Goal: Task Accomplishment & Management: Complete application form

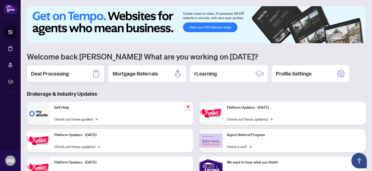
click at [44, 74] on h2 "Deal Processing" at bounding box center [50, 73] width 38 height 7
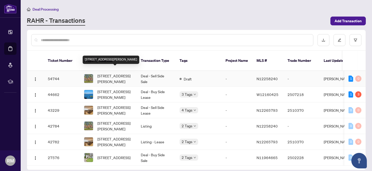
click at [114, 73] on span "[STREET_ADDRESS][PERSON_NAME]" at bounding box center [114, 78] width 35 height 11
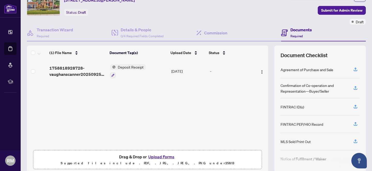
scroll to position [45, 0]
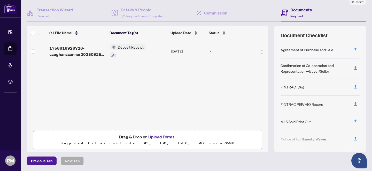
click at [156, 136] on button "Upload Forms" at bounding box center [161, 136] width 29 height 7
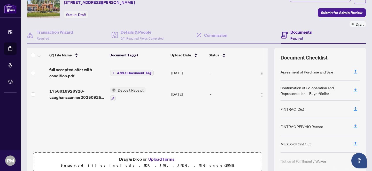
scroll to position [0, 0]
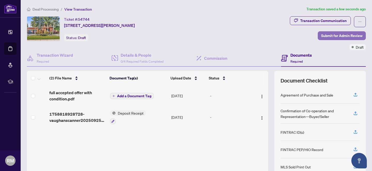
click at [334, 35] on span "Submit for Admin Review" at bounding box center [341, 36] width 41 height 8
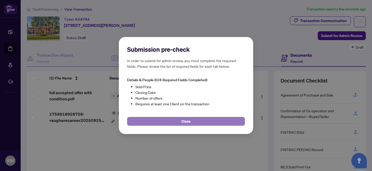
click at [187, 121] on span "Close" at bounding box center [186, 121] width 9 height 8
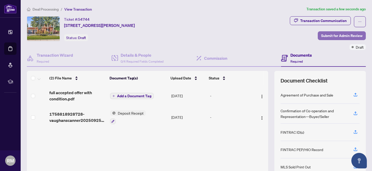
click at [352, 34] on span "Submit for Admin Review" at bounding box center [341, 36] width 41 height 8
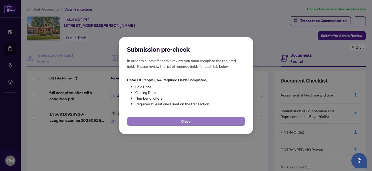
click at [183, 123] on span "Close" at bounding box center [186, 121] width 9 height 8
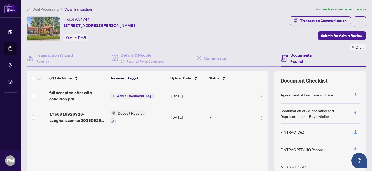
click at [144, 95] on span "Add a Document Tag" at bounding box center [134, 96] width 34 height 4
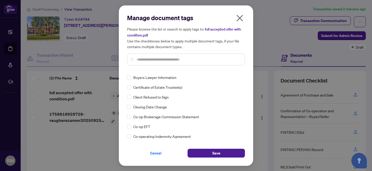
scroll to position [226, 0]
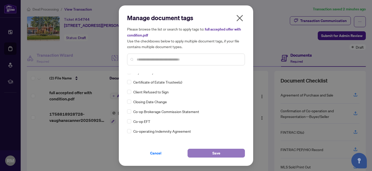
click at [218, 151] on span "Save" at bounding box center [217, 153] width 8 height 8
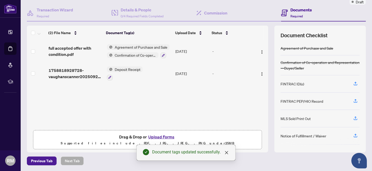
scroll to position [0, 0]
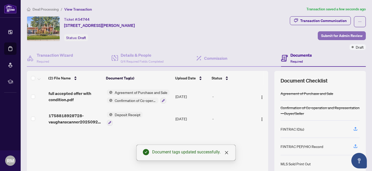
click at [338, 34] on span "Submit for Admin Review" at bounding box center [341, 36] width 41 height 8
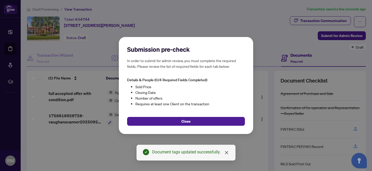
click at [194, 152] on div "Document tags updated successfully." at bounding box center [190, 152] width 77 height 6
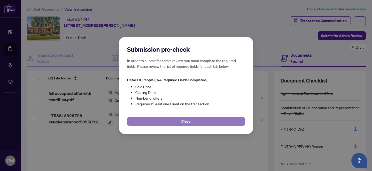
click at [197, 122] on button "Close" at bounding box center [186, 121] width 118 height 9
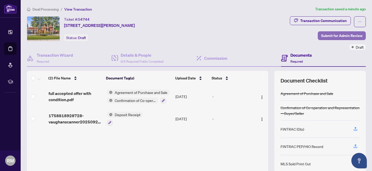
click at [335, 35] on span "Submit for Admin Review" at bounding box center [341, 36] width 41 height 8
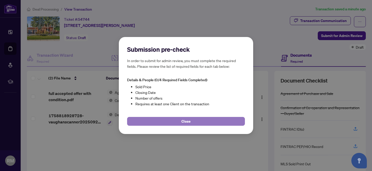
click at [188, 120] on span "Close" at bounding box center [186, 121] width 9 height 8
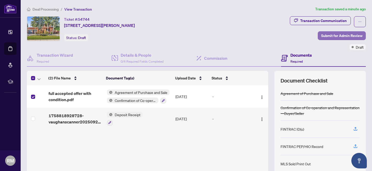
click at [345, 35] on span "Submit for Admin Review" at bounding box center [341, 36] width 41 height 8
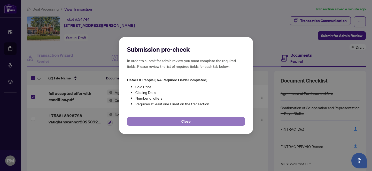
click at [180, 120] on button "Close" at bounding box center [186, 121] width 118 height 9
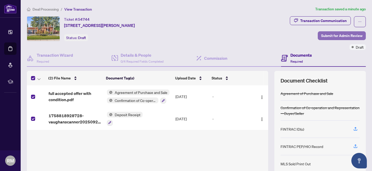
click at [341, 36] on span "Submit for Admin Review" at bounding box center [341, 36] width 41 height 8
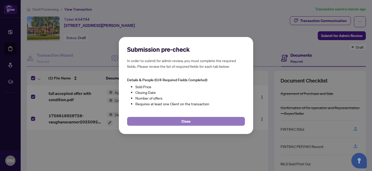
click at [189, 121] on span "Close" at bounding box center [186, 121] width 9 height 8
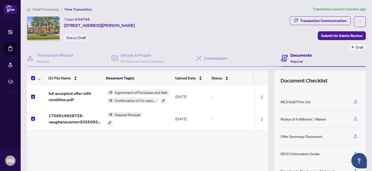
scroll to position [70, 0]
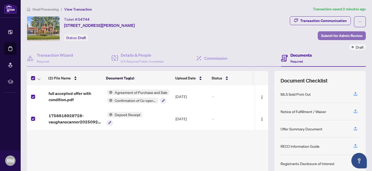
click at [343, 36] on span "Submit for Admin Review" at bounding box center [341, 36] width 41 height 8
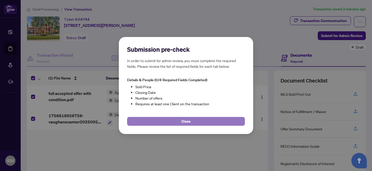
click at [186, 120] on span "Close" at bounding box center [186, 121] width 9 height 8
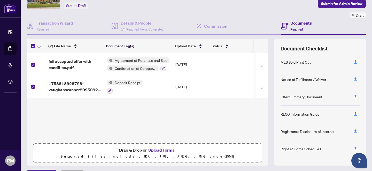
scroll to position [0, 0]
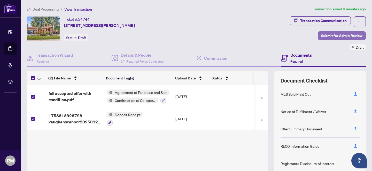
click at [335, 36] on span "Submit for Admin Review" at bounding box center [341, 36] width 41 height 8
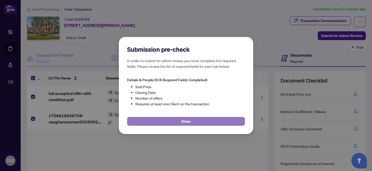
click at [189, 122] on span "Close" at bounding box center [186, 121] width 9 height 8
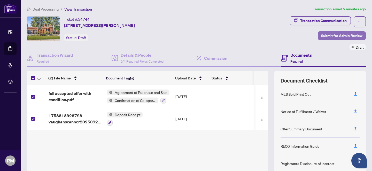
click at [327, 35] on span "Submit for Admin Review" at bounding box center [341, 36] width 41 height 8
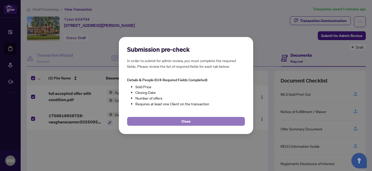
click at [183, 119] on span "Close" at bounding box center [186, 121] width 9 height 8
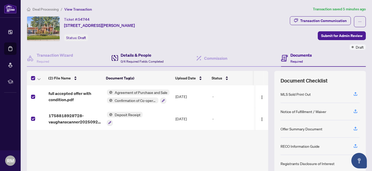
click at [131, 55] on h4 "Details & People" at bounding box center [142, 55] width 43 height 6
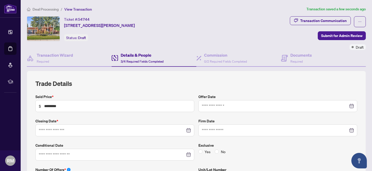
type input "**********"
click at [336, 35] on span "Submit for Admin Review" at bounding box center [341, 36] width 41 height 8
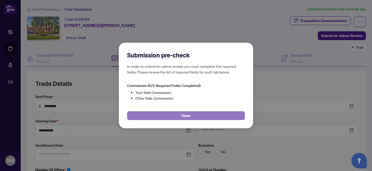
click at [183, 116] on span "Close" at bounding box center [186, 115] width 9 height 8
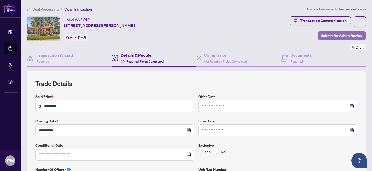
click at [325, 35] on span "Submit for Admin Review" at bounding box center [341, 36] width 41 height 8
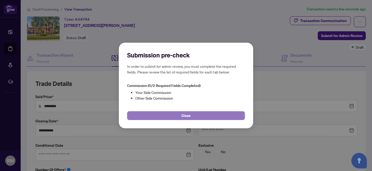
click at [187, 115] on span "Close" at bounding box center [186, 115] width 9 height 8
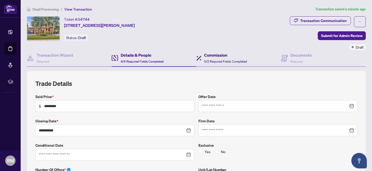
click at [219, 55] on h4 "Commission" at bounding box center [225, 55] width 43 height 6
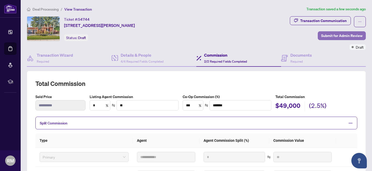
click at [338, 37] on span "Submit for Admin Review" at bounding box center [341, 36] width 41 height 8
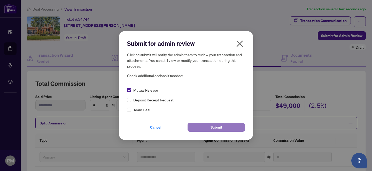
click at [212, 125] on span "Submit" at bounding box center [217, 127] width 12 height 8
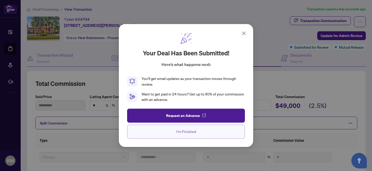
click at [183, 131] on span "I'm Finished" at bounding box center [186, 131] width 20 height 8
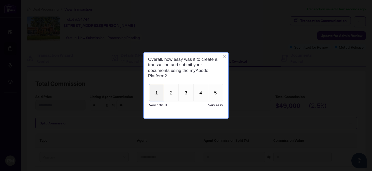
click at [157, 92] on button "1" at bounding box center [156, 92] width 15 height 17
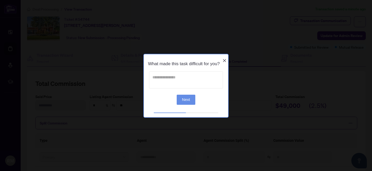
click at [163, 84] on textarea at bounding box center [186, 79] width 74 height 17
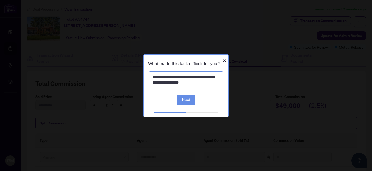
click at [172, 79] on textarea "**********" at bounding box center [186, 79] width 74 height 17
drag, startPoint x: 204, startPoint y: 79, endPoint x: 208, endPoint y: 92, distance: 13.5
click at [205, 81] on textarea "**********" at bounding box center [186, 79] width 74 height 17
click at [207, 76] on textarea "**********" at bounding box center [186, 79] width 74 height 17
type textarea "**********"
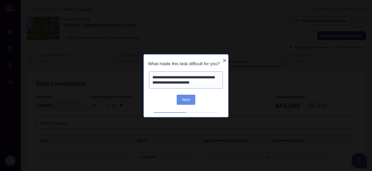
click at [183, 102] on button "Next" at bounding box center [186, 99] width 19 height 10
